Goal: Information Seeking & Learning: Learn about a topic

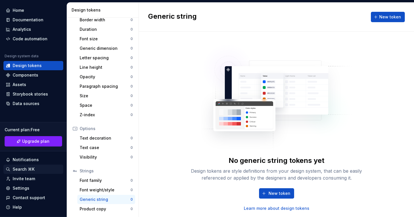
scroll to position [31, 0]
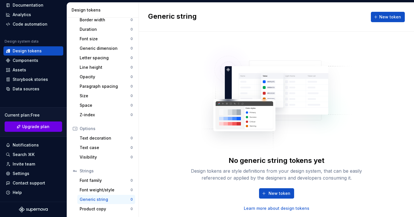
click at [27, 130] on link "Upgrade plan" at bounding box center [34, 126] width 58 height 10
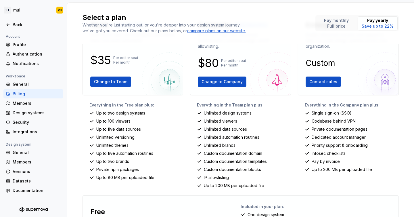
scroll to position [39, 0]
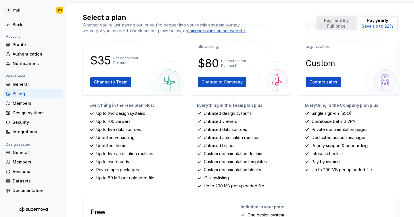
click at [333, 22] on p "Pay monthly" at bounding box center [336, 21] width 25 height 6
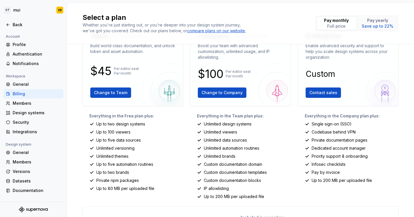
scroll to position [0, 0]
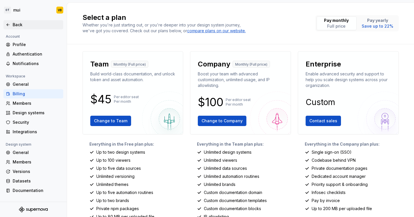
click at [12, 24] on div "Back" at bounding box center [33, 25] width 55 height 6
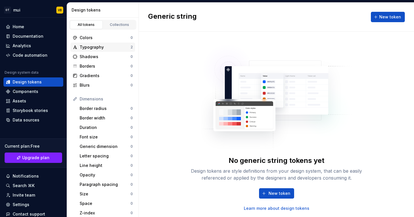
click at [89, 49] on div "Typography" at bounding box center [105, 47] width 51 height 6
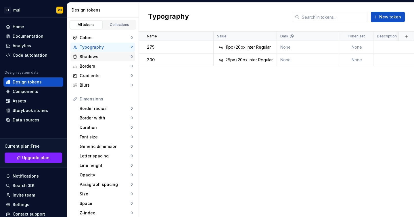
click at [95, 58] on div "Shadows" at bounding box center [105, 57] width 51 height 6
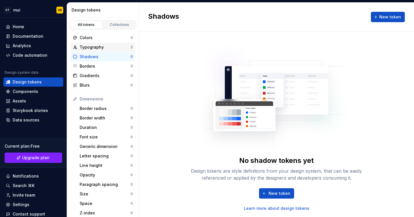
click at [87, 44] on div "Typography" at bounding box center [105, 47] width 51 height 6
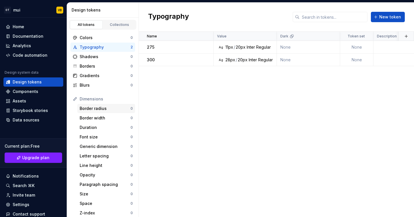
click at [99, 110] on div "Border radius" at bounding box center [105, 109] width 51 height 6
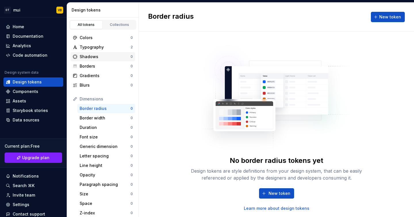
click at [89, 54] on div "Shadows" at bounding box center [105, 57] width 51 height 6
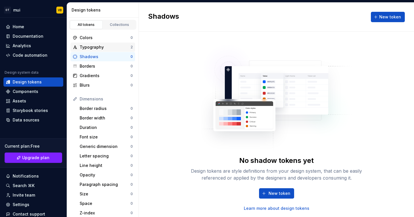
click at [87, 44] on div "Typography" at bounding box center [105, 47] width 51 height 6
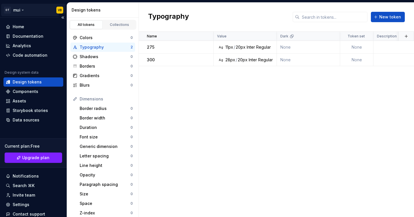
click at [22, 11] on html "OT mui VB Home Documentation Analytics Code automation Design system data Desig…" at bounding box center [207, 108] width 414 height 217
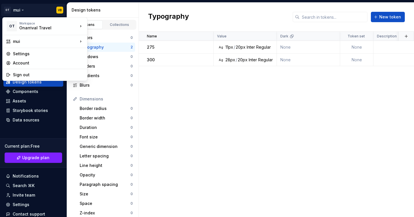
click at [145, 93] on html "OT mui VB Home Documentation Analytics Code automation Design system data Desig…" at bounding box center [207, 108] width 414 height 217
